Goal: Find specific page/section: Find specific page/section

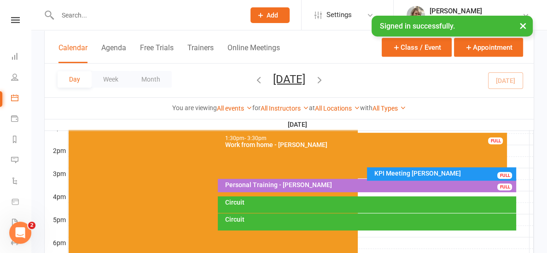
scroll to position [367, 0]
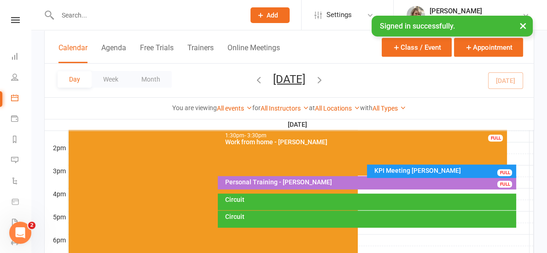
click at [329, 198] on div "Circuit" at bounding box center [369, 199] width 290 height 6
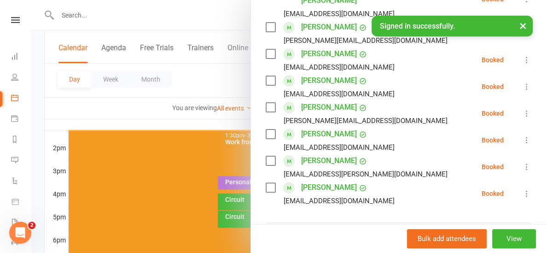
scroll to position [224, 0]
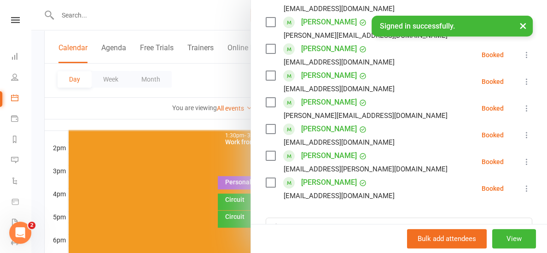
click at [228, 121] on div at bounding box center [288, 126] width 515 height 253
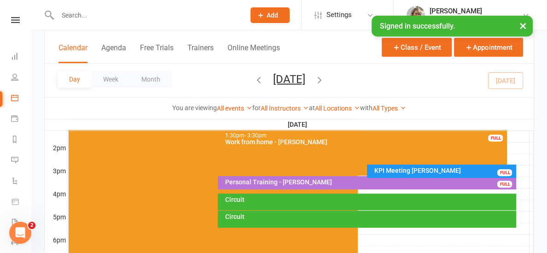
click at [255, 218] on div "Circuit" at bounding box center [369, 216] width 290 height 6
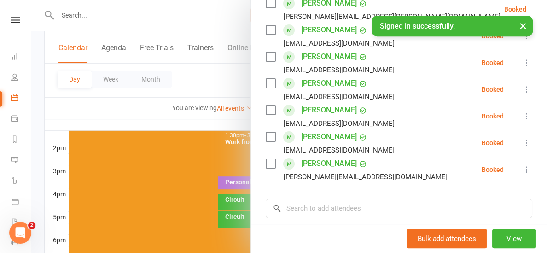
scroll to position [178, 0]
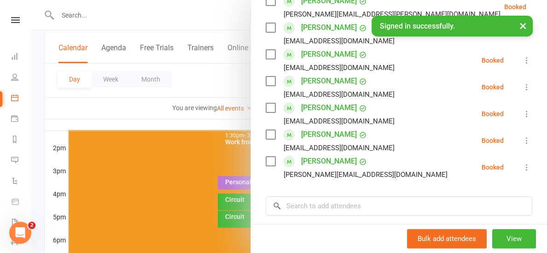
click at [225, 120] on div at bounding box center [288, 126] width 515 height 253
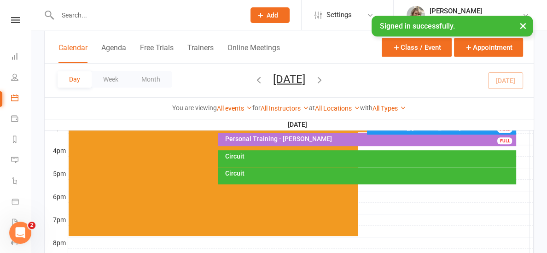
scroll to position [422, 0]
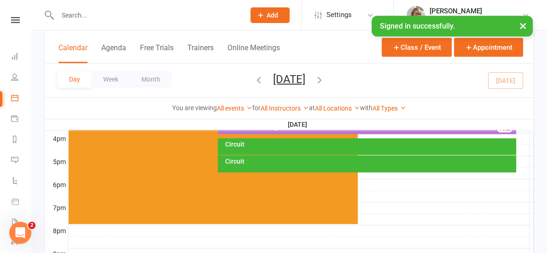
click at [268, 141] on div "Circuit" at bounding box center [369, 144] width 290 height 6
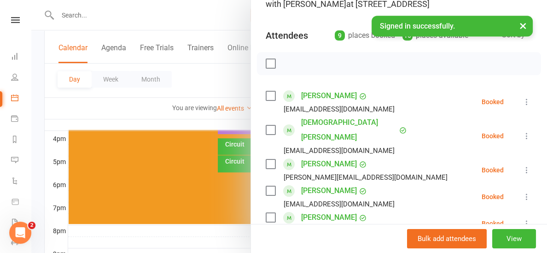
scroll to position [78, 0]
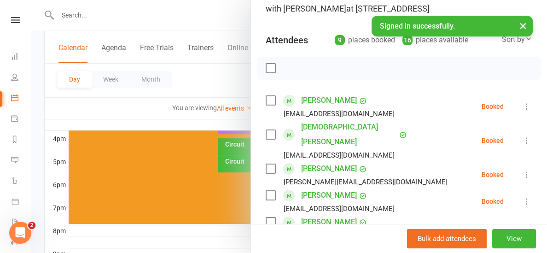
click at [151, 119] on div at bounding box center [288, 126] width 515 height 253
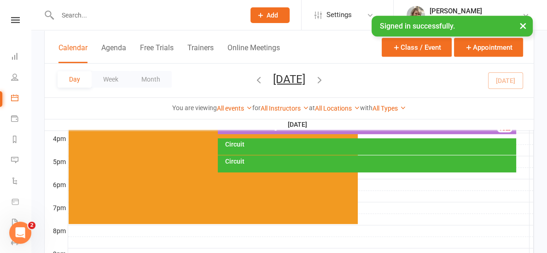
click at [324, 78] on icon "button" at bounding box center [319, 79] width 10 height 10
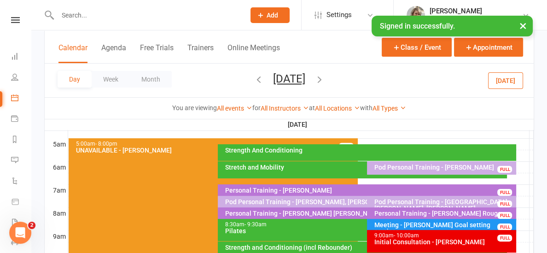
scroll to position [160, 0]
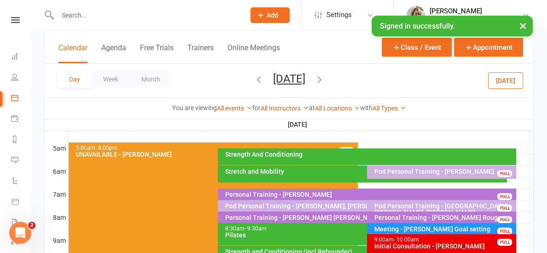
click at [293, 174] on div "Stretch and Mobility" at bounding box center [362, 173] width 289 height 17
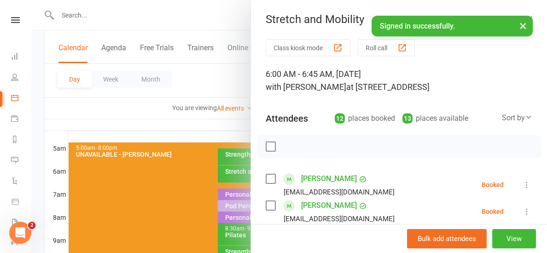
click at [238, 121] on div at bounding box center [288, 126] width 515 height 253
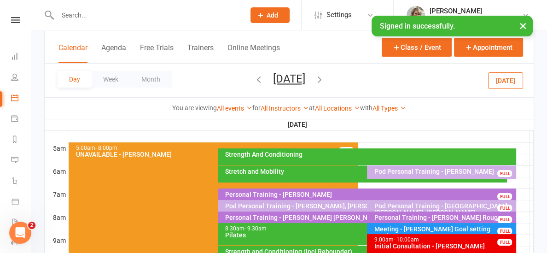
click at [251, 156] on div "Strength And Conditioning" at bounding box center [369, 154] width 290 height 6
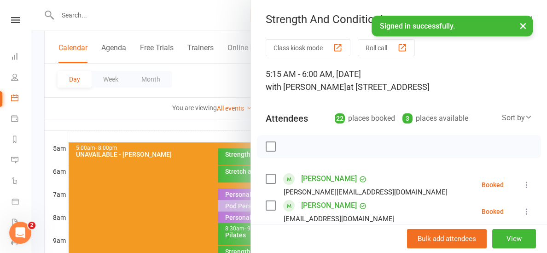
click at [242, 120] on div at bounding box center [288, 126] width 515 height 253
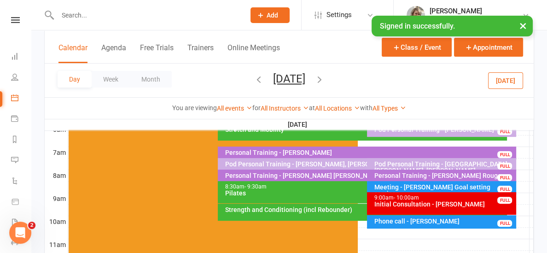
scroll to position [204, 0]
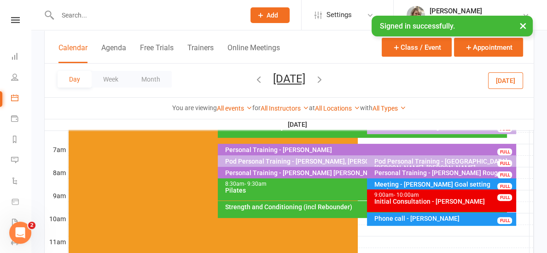
click at [255, 150] on div "Personal Training - [PERSON_NAME]" at bounding box center [369, 149] width 290 height 6
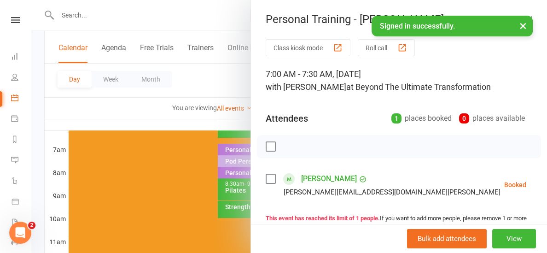
click at [220, 119] on div at bounding box center [288, 126] width 515 height 253
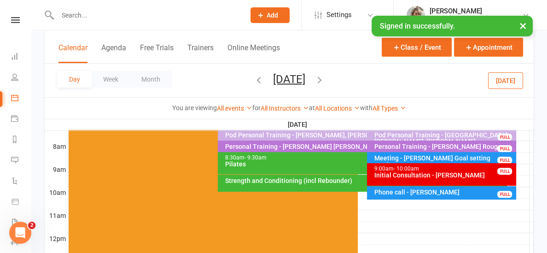
scroll to position [232, 0]
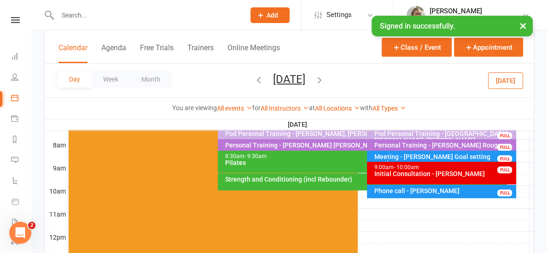
click at [340, 178] on div "Strength and Conditioning (incl Rebounder)" at bounding box center [364, 179] width 281 height 6
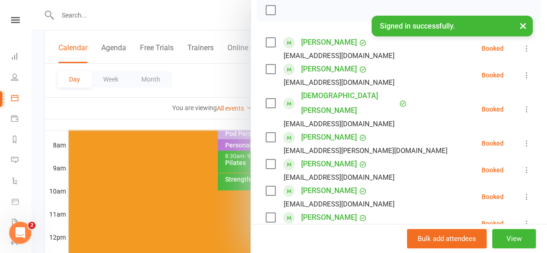
scroll to position [131, 0]
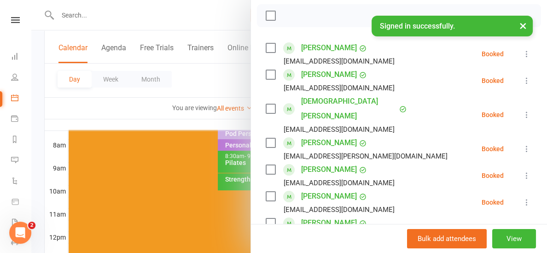
click at [219, 116] on div at bounding box center [288, 126] width 515 height 253
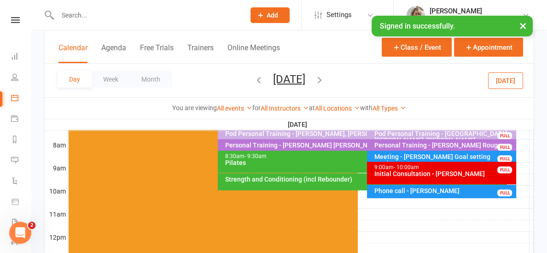
click at [324, 78] on icon "button" at bounding box center [319, 79] width 10 height 10
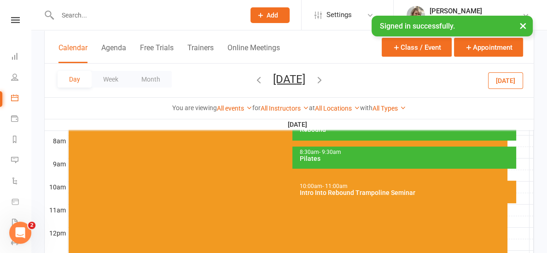
scroll to position [218, 0]
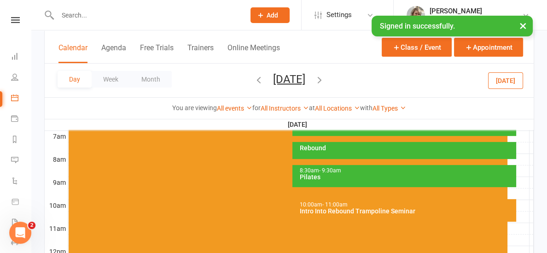
click at [333, 207] on div "Intro Into Rebound Trampoline Seminar" at bounding box center [406, 210] width 215 height 6
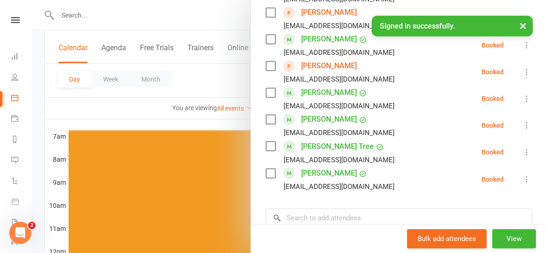
scroll to position [439, 0]
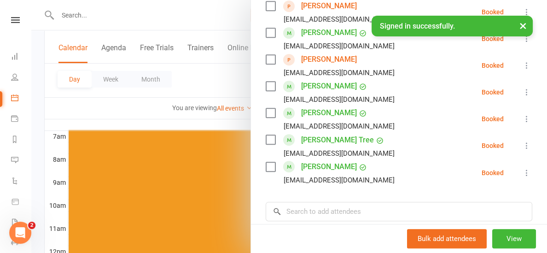
click at [170, 126] on div at bounding box center [288, 126] width 515 height 253
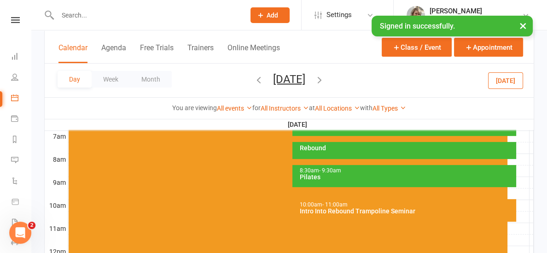
click at [102, 12] on input "text" at bounding box center [147, 15] width 184 height 13
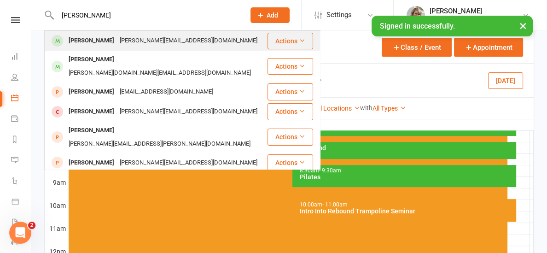
type input "[PERSON_NAME]"
click at [101, 41] on div "[PERSON_NAME]" at bounding box center [91, 40] width 51 height 13
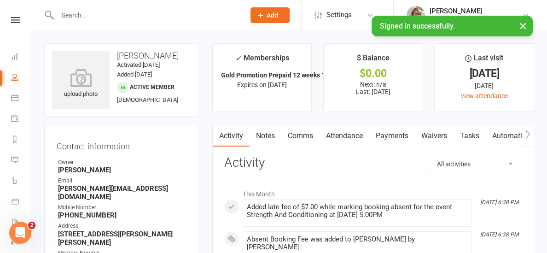
click at [401, 136] on link "Payments" at bounding box center [392, 135] width 46 height 21
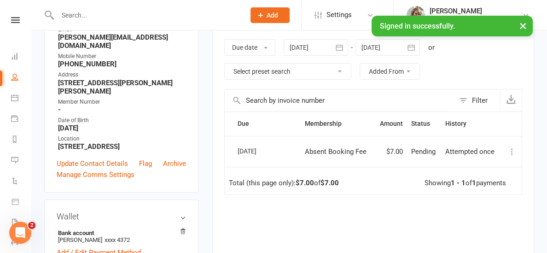
scroll to position [152, 0]
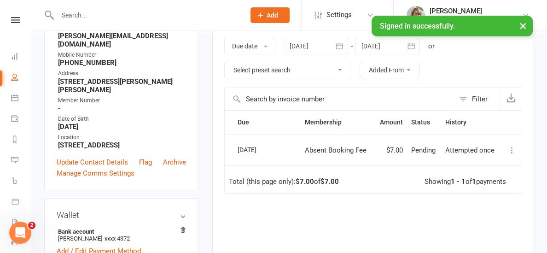
click at [511, 149] on icon at bounding box center [511, 149] width 9 height 9
click at [438, 224] on div "Due Contact Membership Amount Status History Invoice # Select this [DATE] [PERS…" at bounding box center [373, 210] width 298 height 201
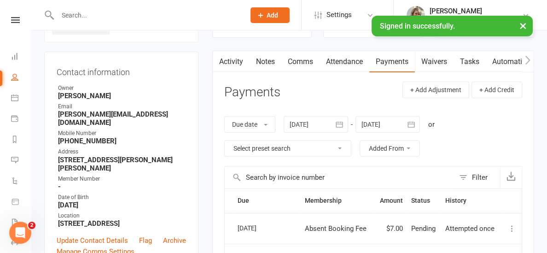
scroll to position [0, 0]
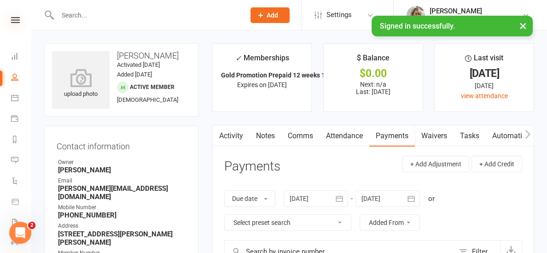
click at [12, 17] on icon at bounding box center [15, 20] width 9 height 6
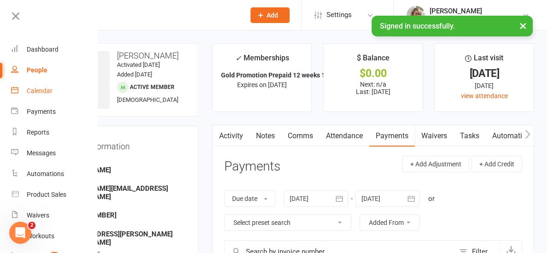
click at [50, 95] on link "Calendar" at bounding box center [54, 91] width 87 height 21
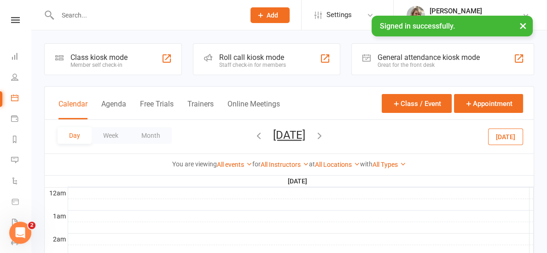
click at [512, 138] on button "[DATE]" at bounding box center [505, 136] width 35 height 17
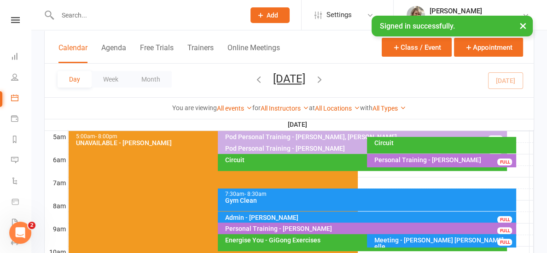
scroll to position [175, 0]
